Goal: Task Accomplishment & Management: Manage account settings

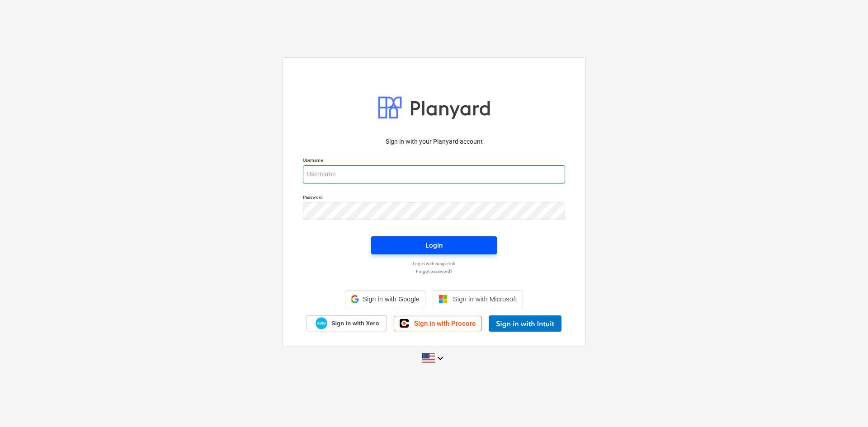
type input "[PERSON_NAME][EMAIL_ADDRESS][DOMAIN_NAME]"
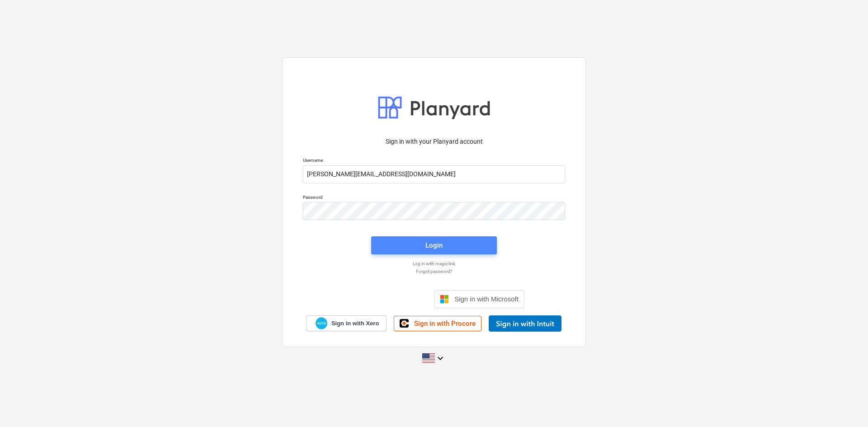
click at [401, 245] on span "Login" at bounding box center [434, 246] width 104 height 12
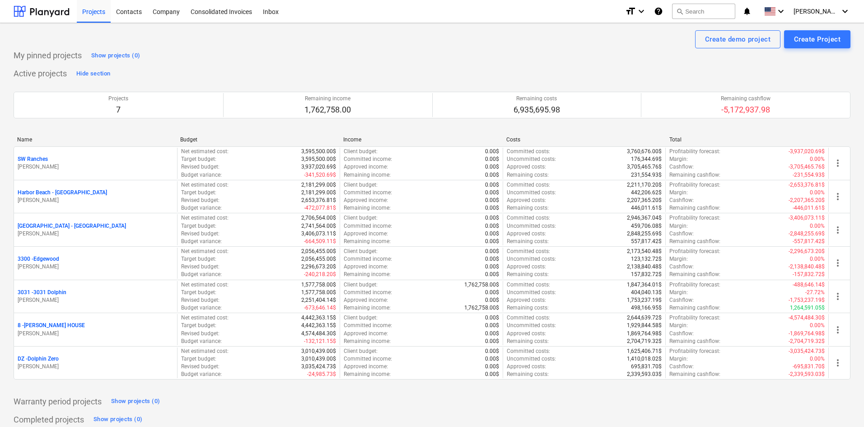
click at [764, 75] on div "Active projects Hide section Projects 7 Remaining income 1,762,758.00 Remaining…" at bounding box center [432, 228] width 837 height 324
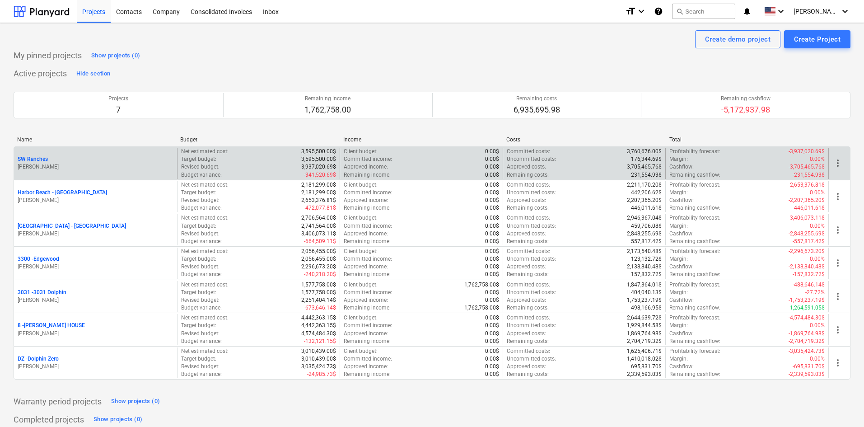
click at [42, 158] on p "SW Ranches" at bounding box center [33, 159] width 30 height 8
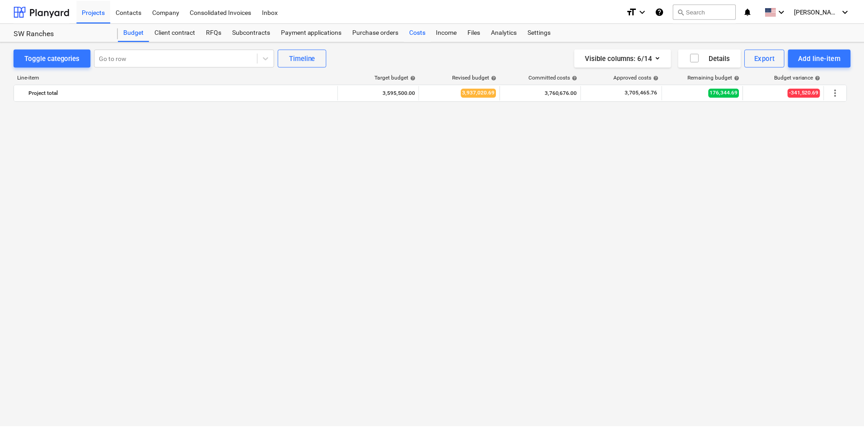
scroll to position [902, 0]
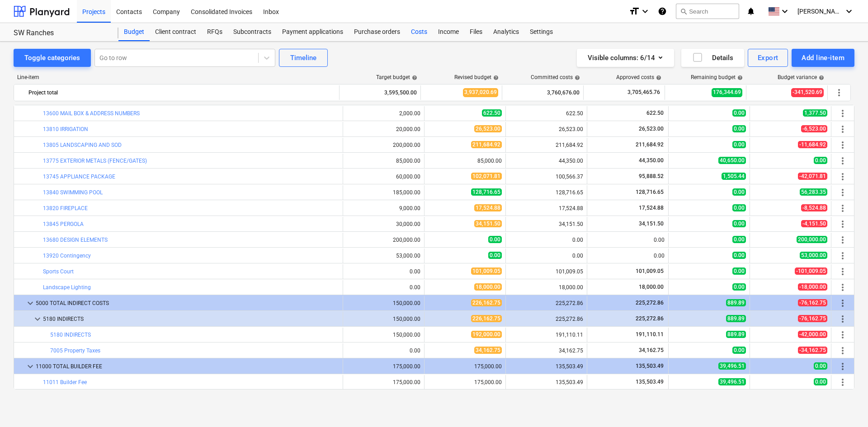
click at [423, 31] on div "Costs" at bounding box center [418, 32] width 27 height 18
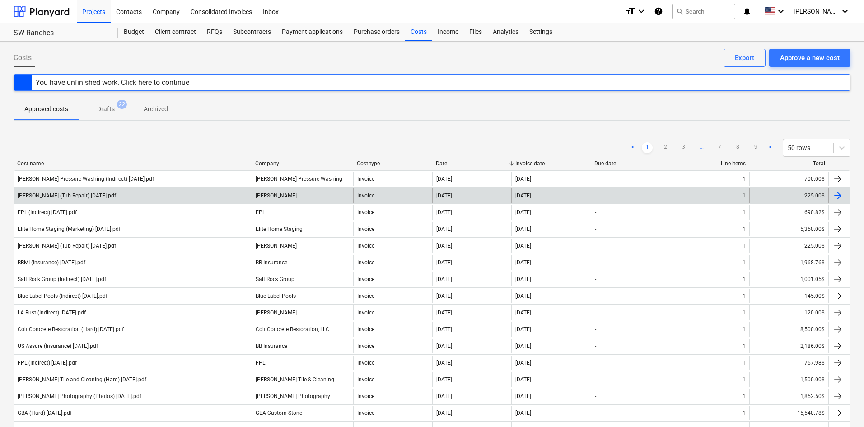
click at [133, 193] on div "[PERSON_NAME] (Tub Repait) [DATE].pdf" at bounding box center [133, 195] width 238 height 14
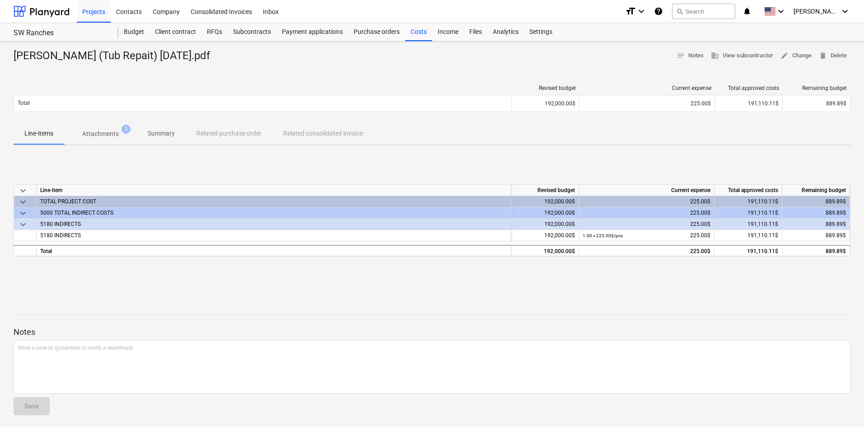
click at [425, 291] on div "[PERSON_NAME] (Tub Repait) [DATE].pdf notes Notes business View subcontractor e…" at bounding box center [432, 236] width 864 height 388
click at [795, 303] on div at bounding box center [432, 306] width 837 height 7
click at [425, 36] on div "Costs" at bounding box center [418, 32] width 27 height 18
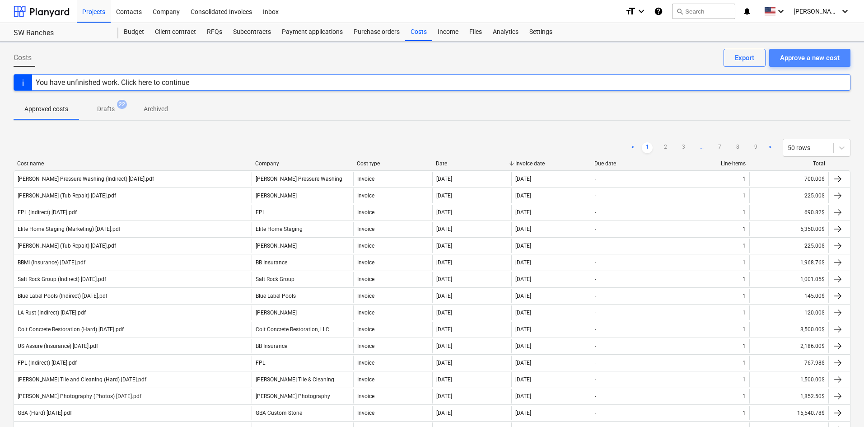
click at [803, 60] on div "Approve a new cost" at bounding box center [810, 58] width 60 height 12
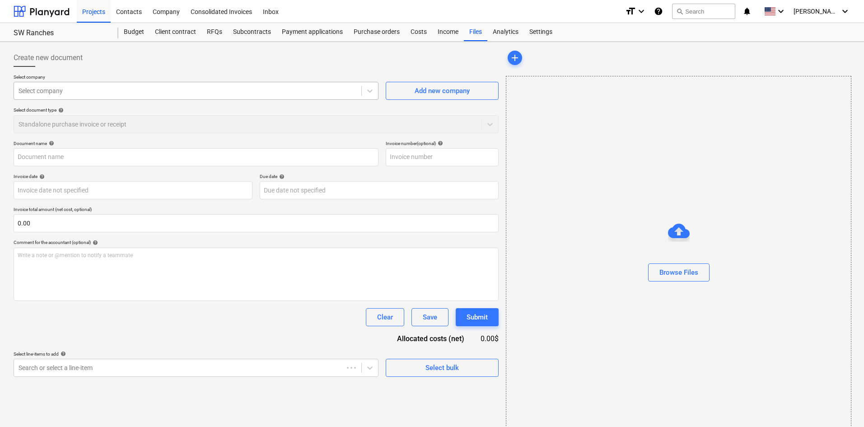
click at [115, 89] on div at bounding box center [188, 90] width 338 height 9
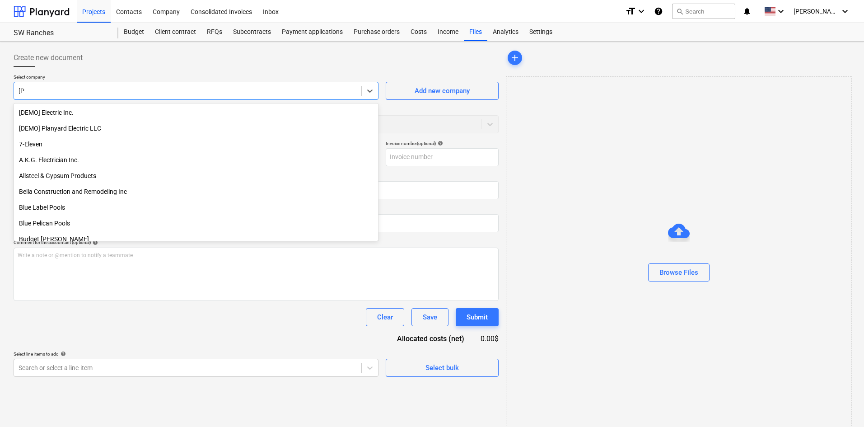
type input "elit"
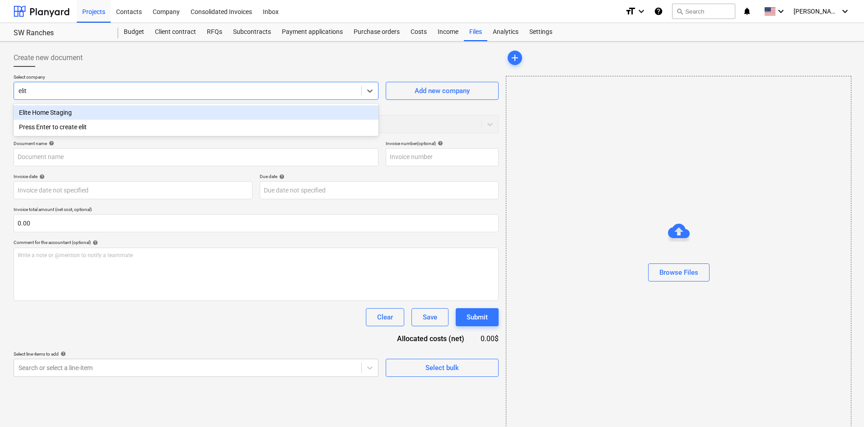
click at [103, 108] on div "Elite Home Staging" at bounding box center [196, 112] width 365 height 14
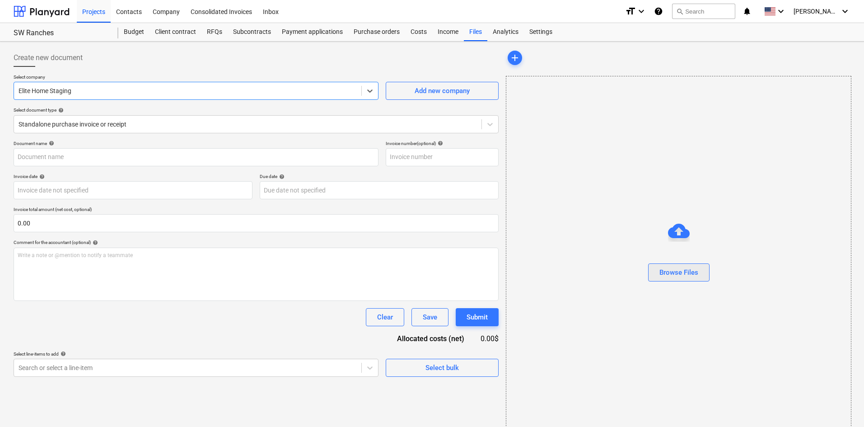
click at [678, 268] on div "Browse Files" at bounding box center [679, 273] width 39 height 12
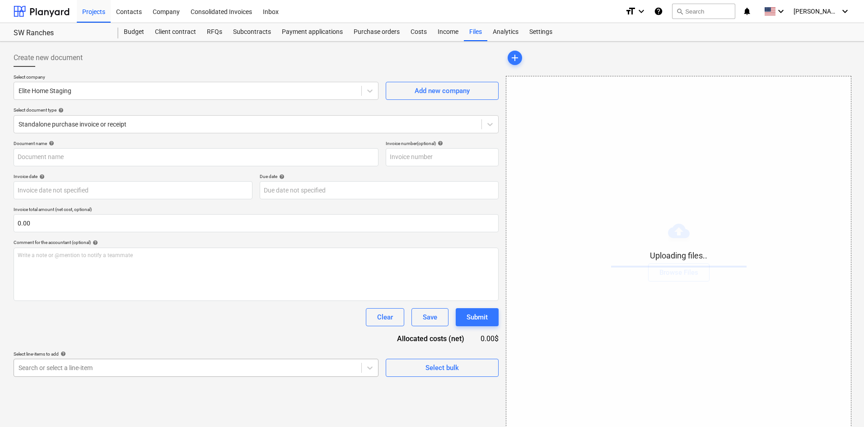
click at [241, 369] on body "Projects Contacts Company Consolidated Invoices Inbox format_size keyboard_arro…" at bounding box center [432, 213] width 864 height 427
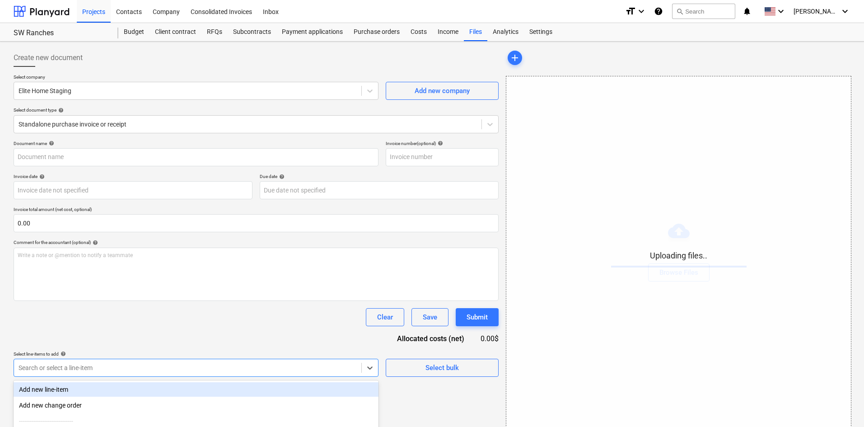
scroll to position [91, 0]
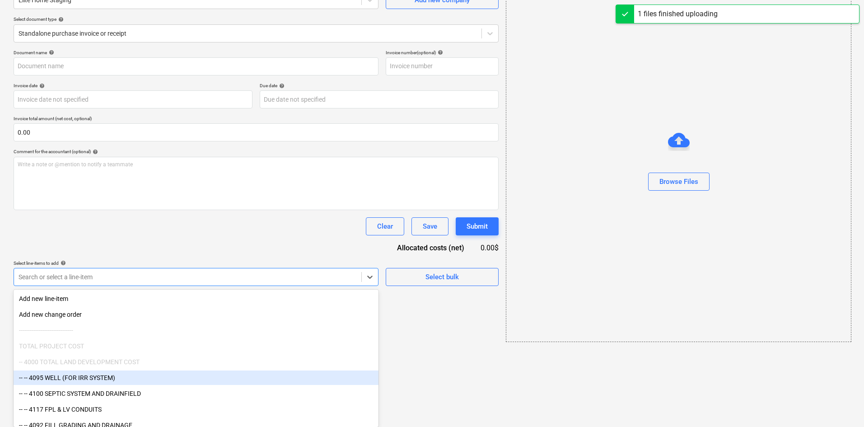
type input "Elite Home Staging (Marketing) [DATE].pdf"
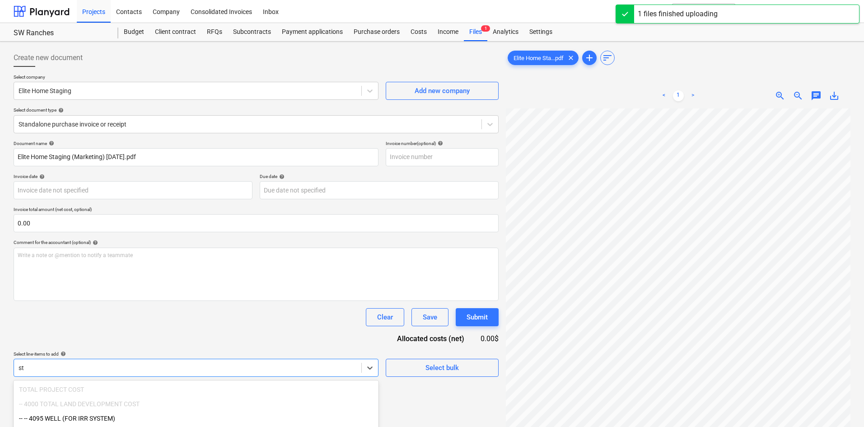
type input "s"
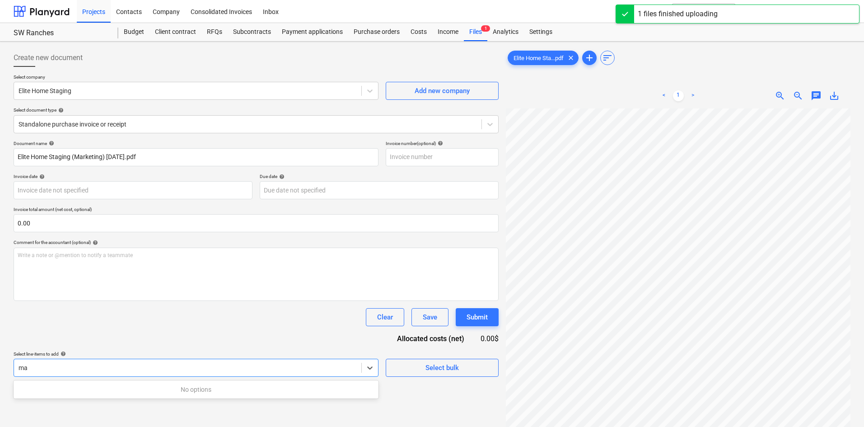
type input "m"
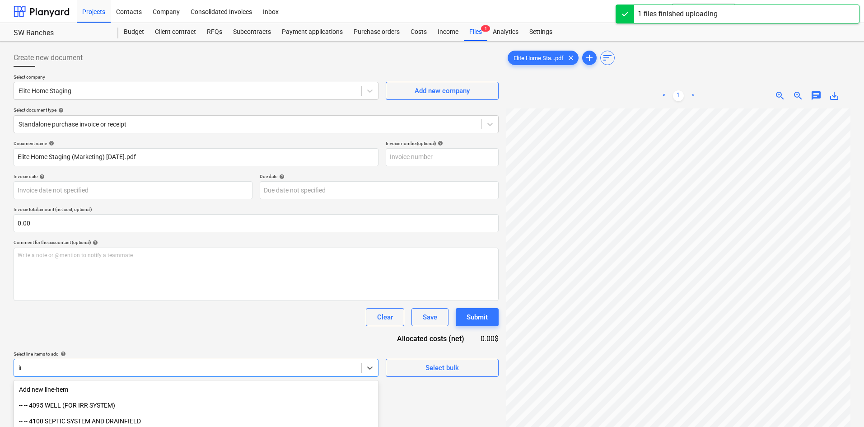
type input "ind"
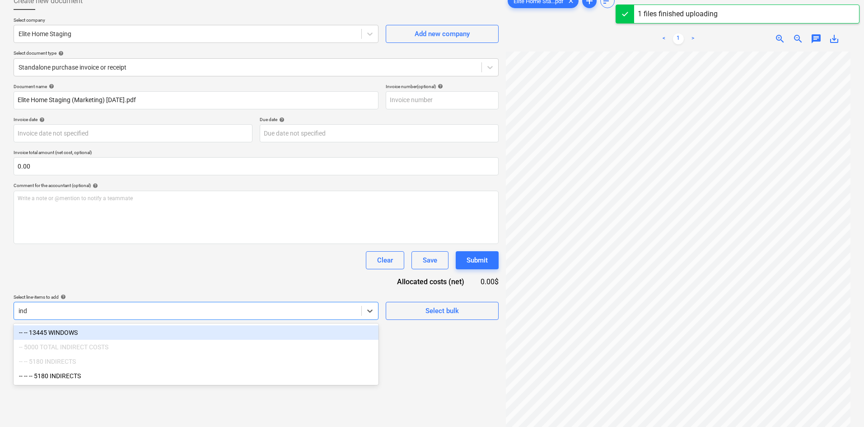
scroll to position [90, 0]
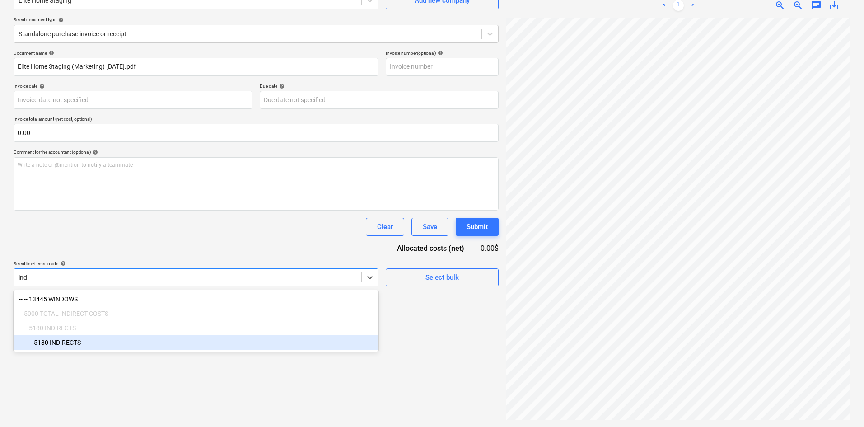
click at [126, 342] on div "-- -- -- 5180 INDIRECTS" at bounding box center [196, 342] width 365 height 14
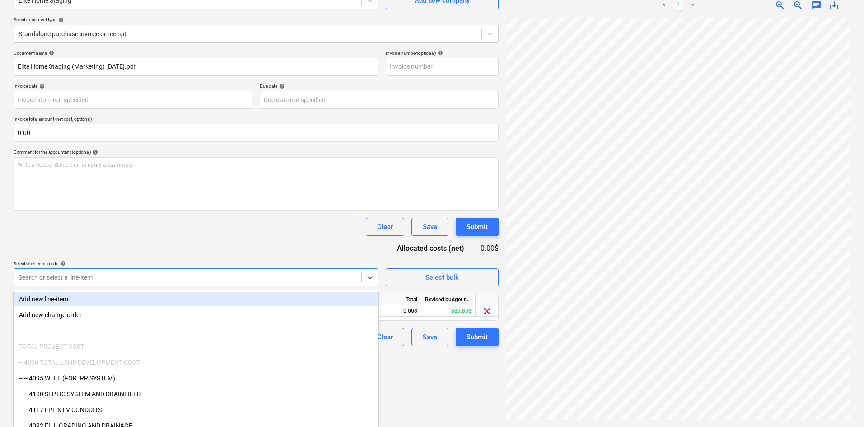
click at [185, 257] on div "Document name help Elite Home Staging (Marketing) [DATE].pdf Invoice number (op…" at bounding box center [256, 198] width 485 height 296
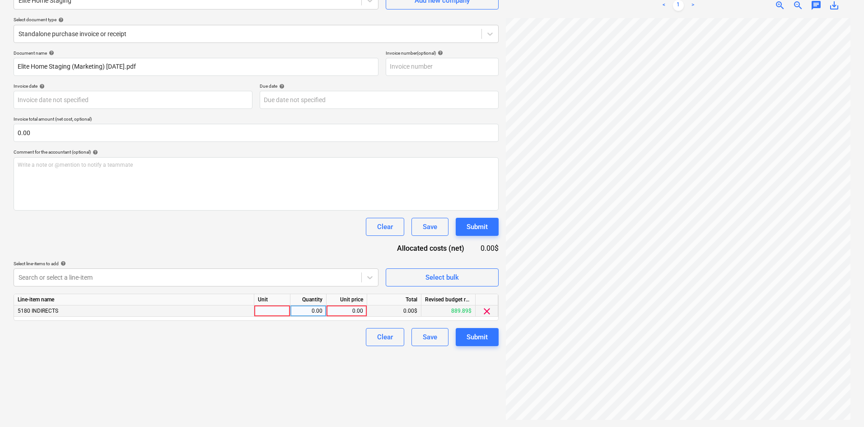
click at [335, 310] on div "0.00" at bounding box center [346, 310] width 33 height 11
type input "5350"
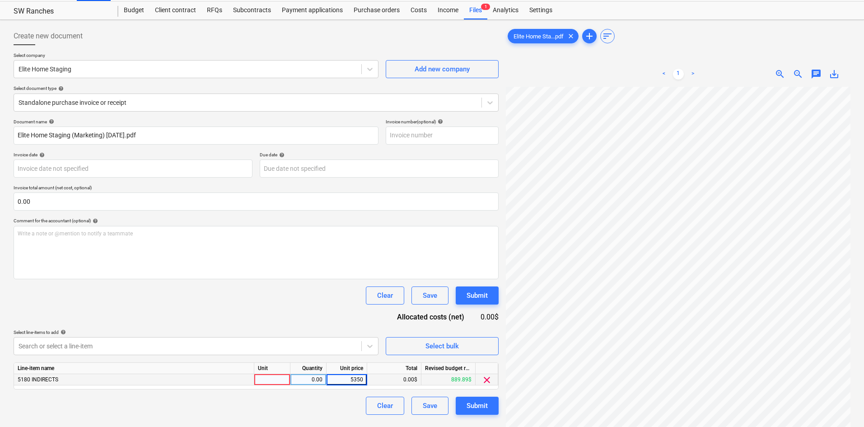
scroll to position [0, 0]
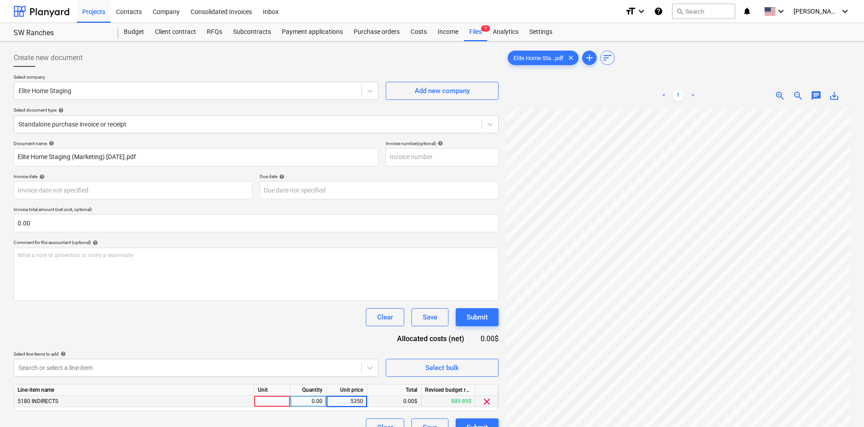
click at [299, 305] on div "Document name help Elite Home Staging (Marketing) [DATE].pdf Invoice number (op…" at bounding box center [256, 289] width 485 height 296
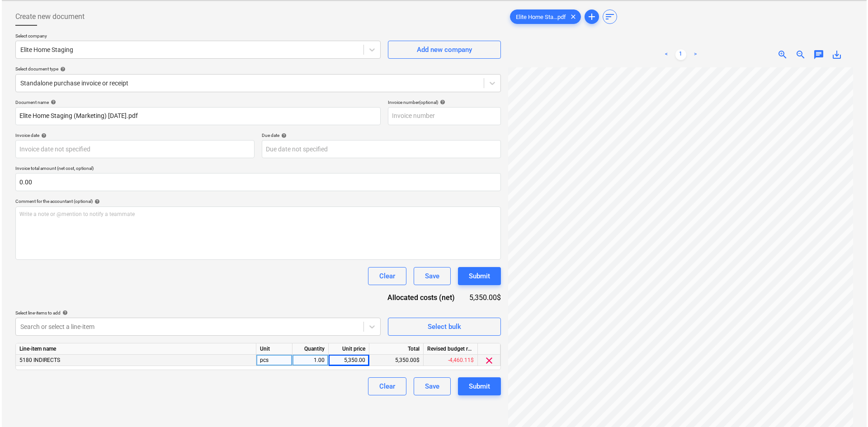
scroll to position [90, 0]
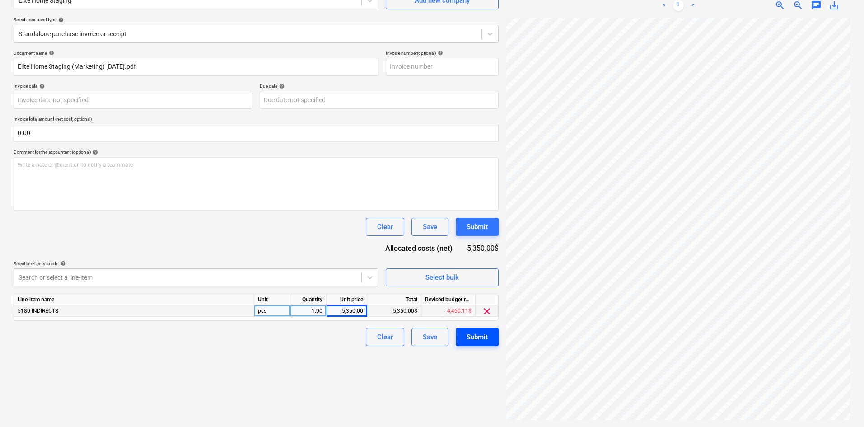
click at [464, 330] on button "Submit" at bounding box center [477, 337] width 43 height 18
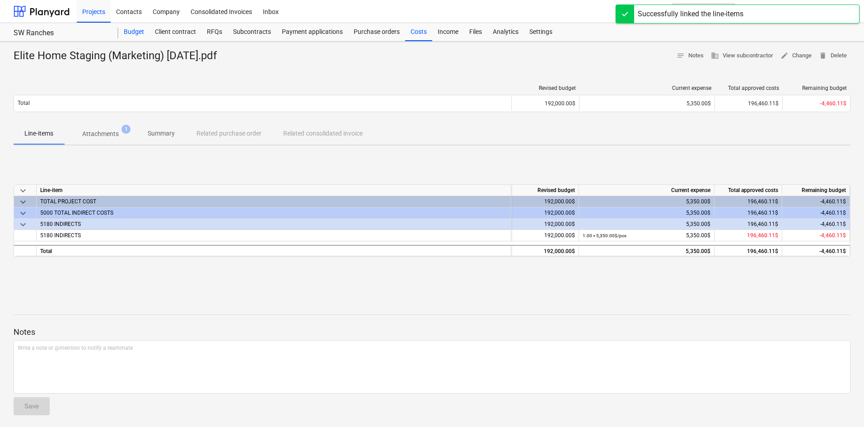
click at [144, 36] on div "Budget" at bounding box center [133, 32] width 31 height 18
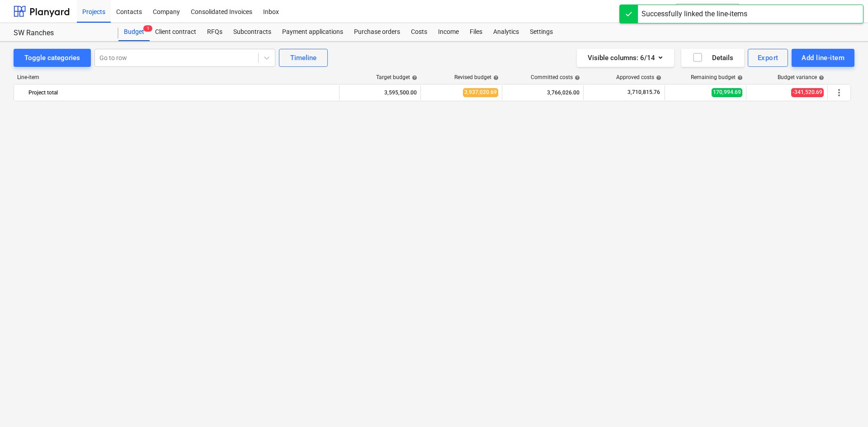
scroll to position [902, 0]
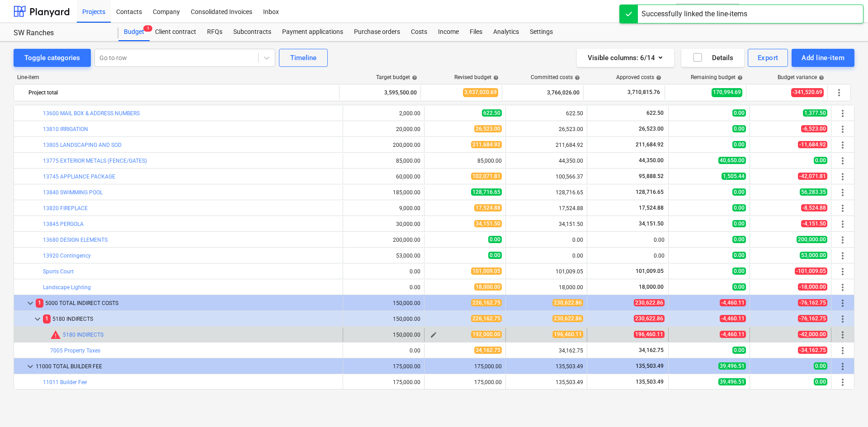
click at [433, 336] on span "edit" at bounding box center [433, 334] width 7 height 7
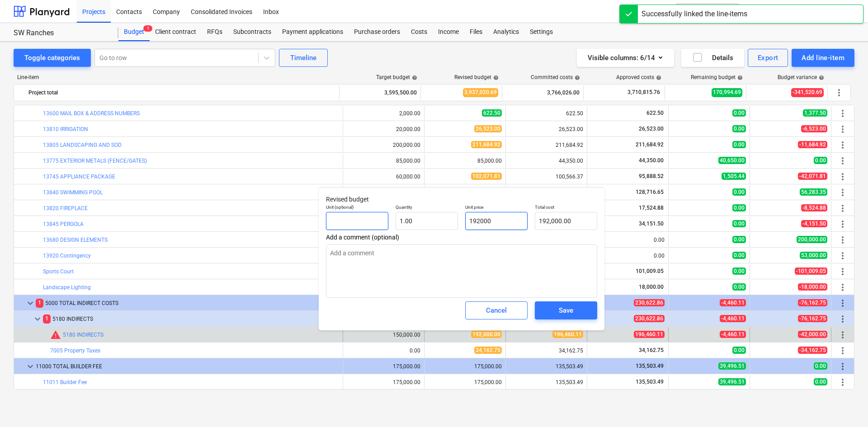
drag, startPoint x: 473, startPoint y: 221, endPoint x: 373, endPoint y: 216, distance: 99.6
click at [388, 221] on div "Unit (optional) Quantity 1.00 Unit price 192000 Total cost 192,000.00" at bounding box center [461, 217] width 278 height 33
type input "2"
type textarea "x"
type input "2.00"
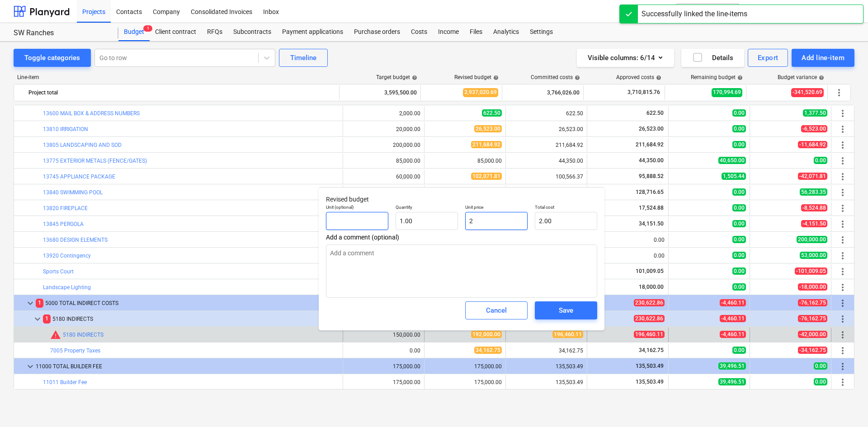
type input "20"
type textarea "x"
type input "20.00"
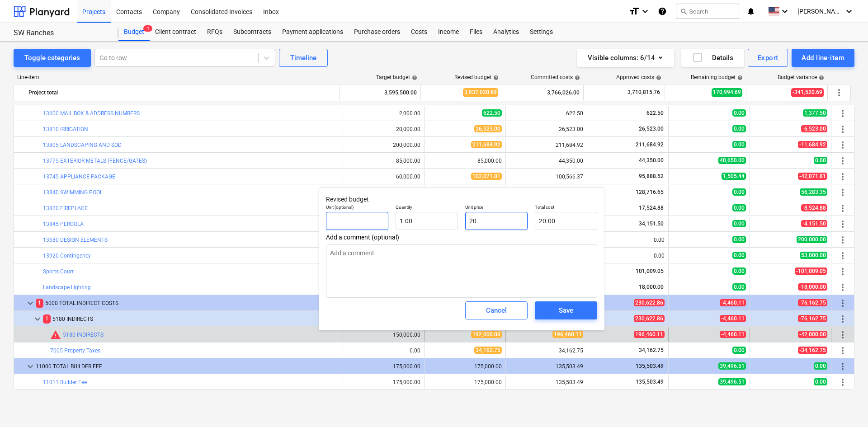
type input "200"
type textarea "x"
type input "200.00"
type input "2000"
type textarea "x"
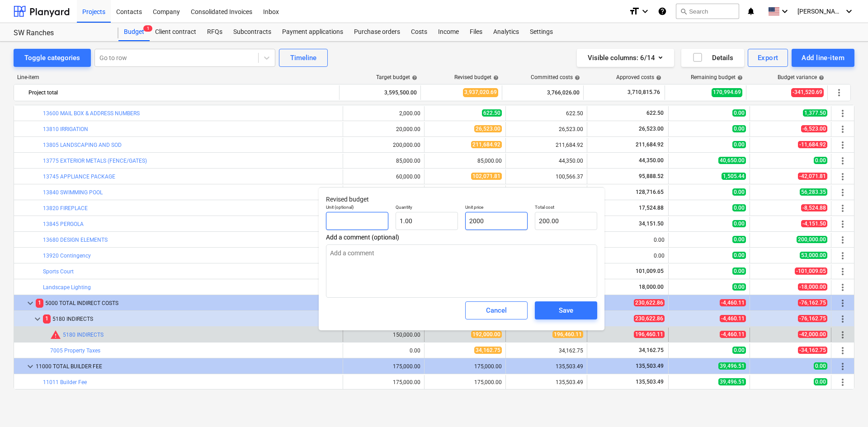
type input "2,000.00"
type input "20000"
type textarea "x"
type input "20,000.00"
type input "200000"
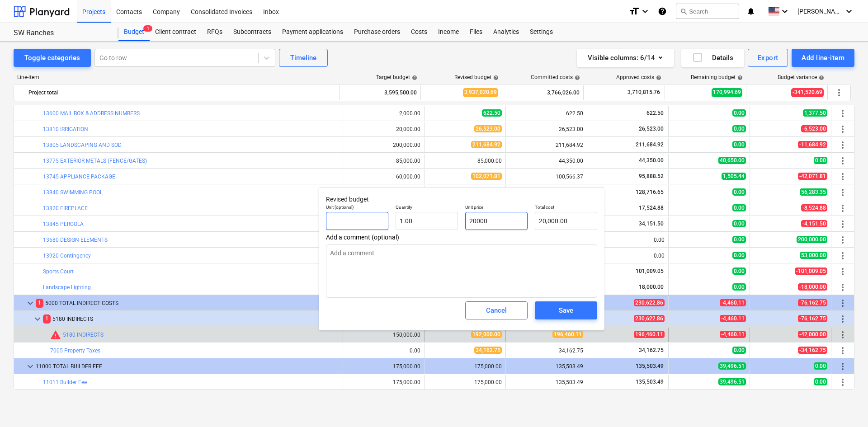
type textarea "x"
type input "200,000.00"
click at [572, 305] on button "Save" at bounding box center [566, 310] width 62 height 18
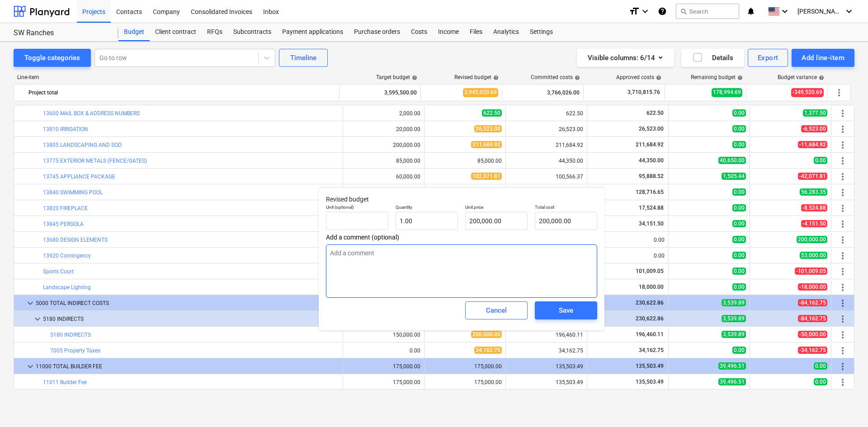
type textarea "x"
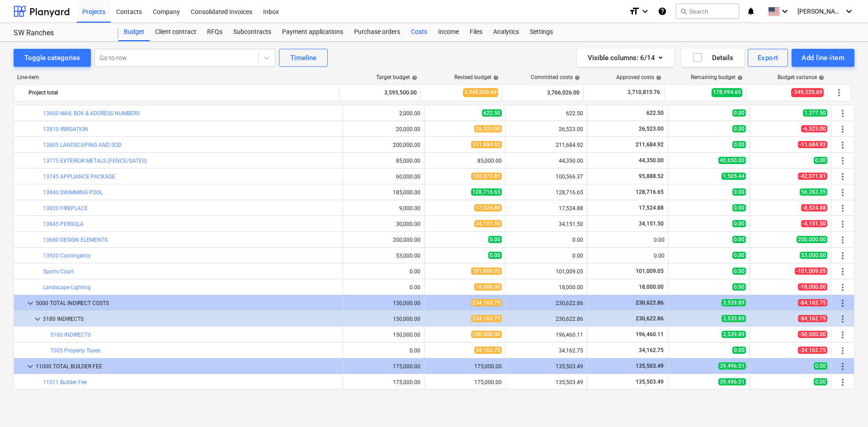
click at [419, 28] on div "Costs" at bounding box center [418, 32] width 27 height 18
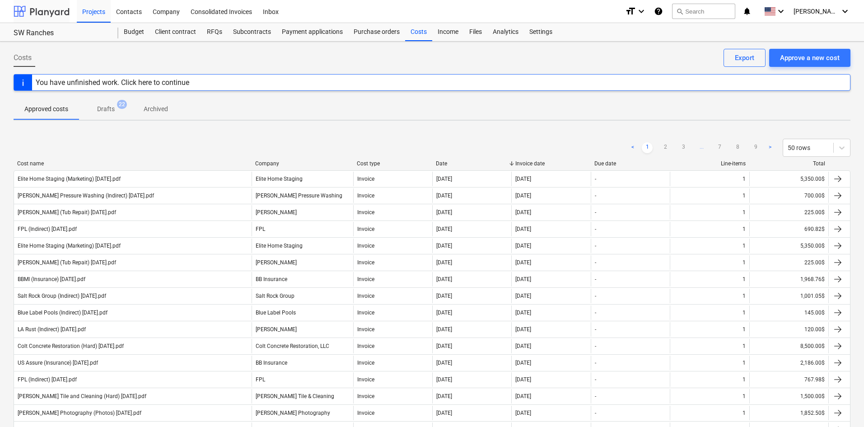
click at [60, 14] on div at bounding box center [42, 11] width 56 height 23
